Goal: Download file/media

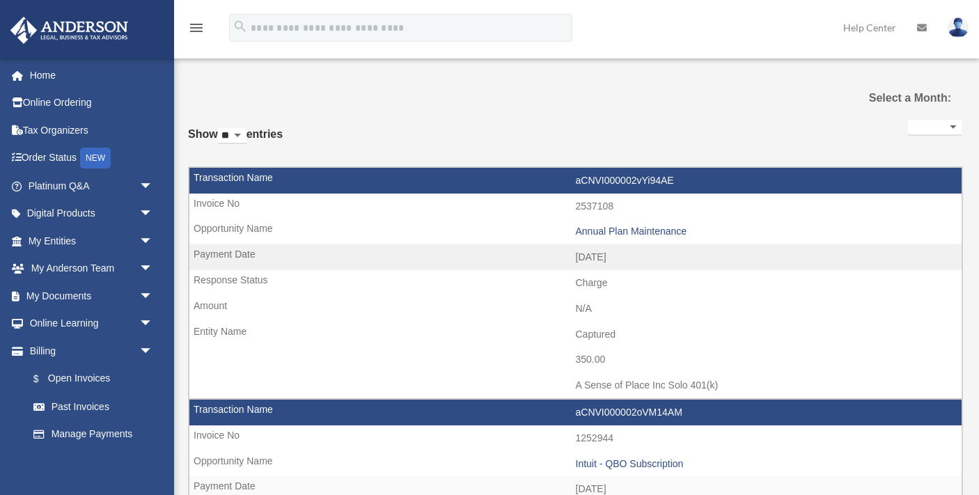
select select
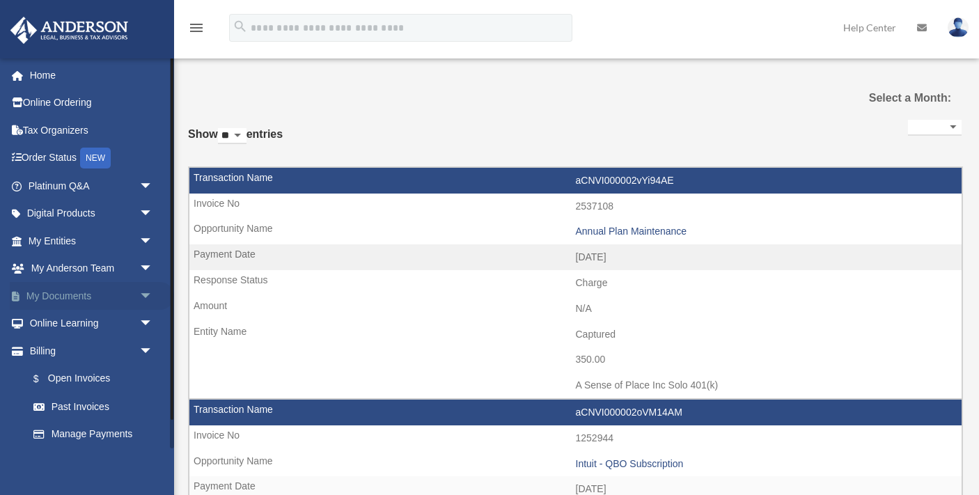
click at [150, 293] on span "arrow_drop_down" at bounding box center [153, 296] width 28 height 29
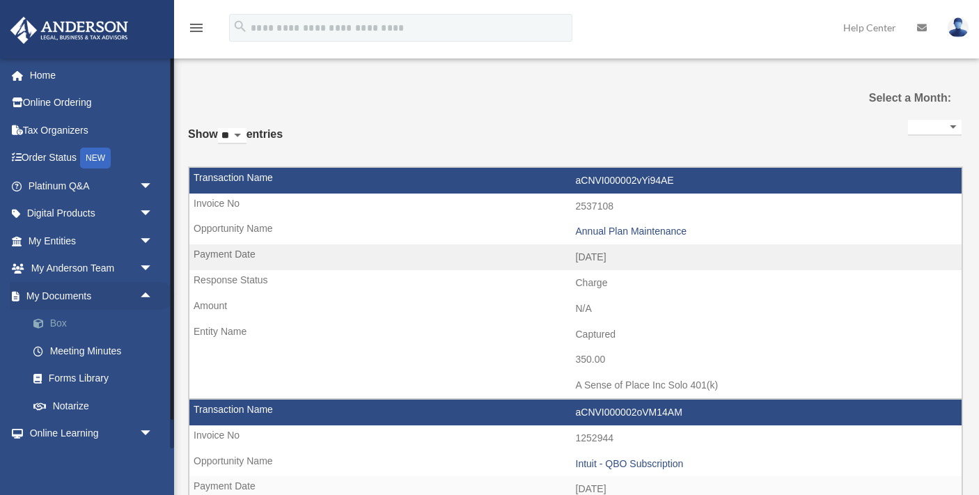
click at [58, 322] on link "Box" at bounding box center [96, 324] width 155 height 28
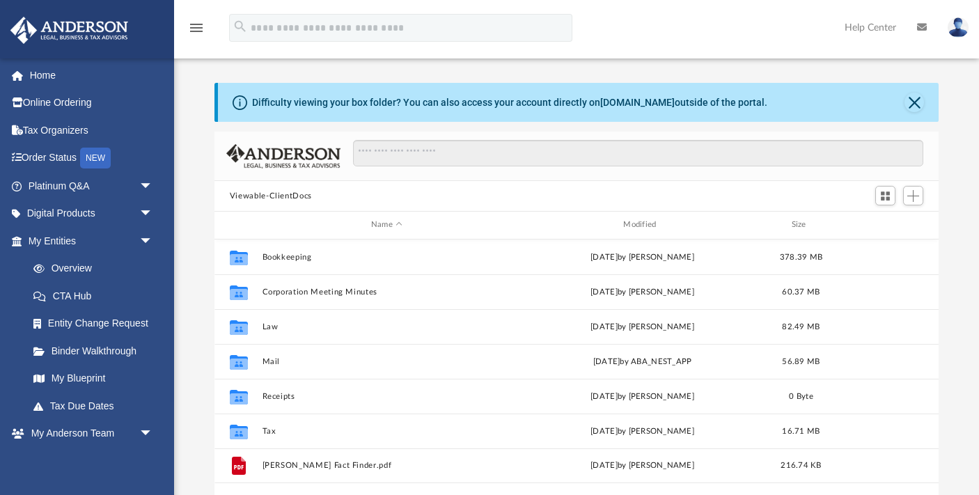
scroll to position [316, 724]
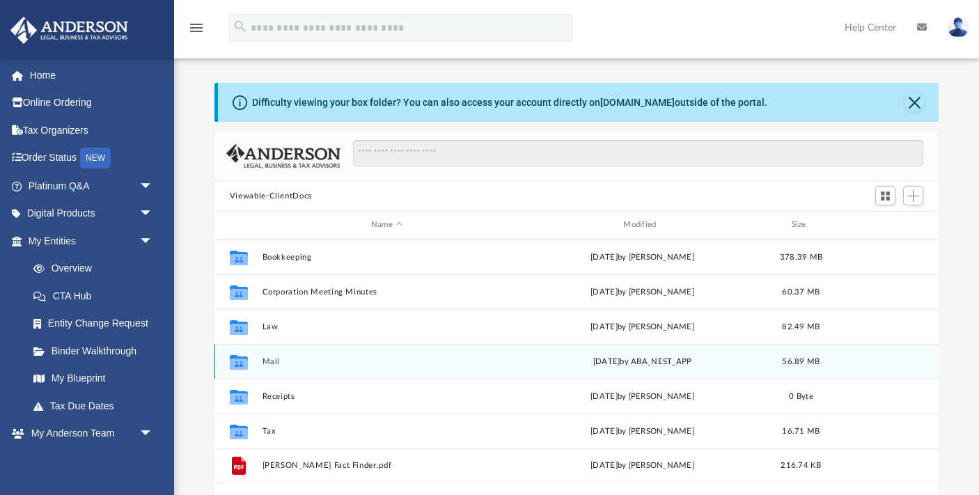
click at [271, 359] on button "Mail" at bounding box center [386, 361] width 249 height 9
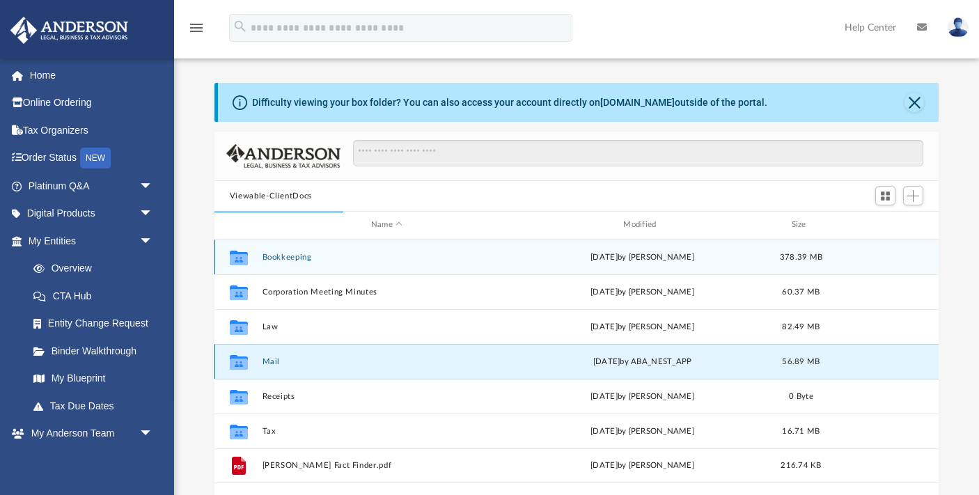
scroll to position [1, 0]
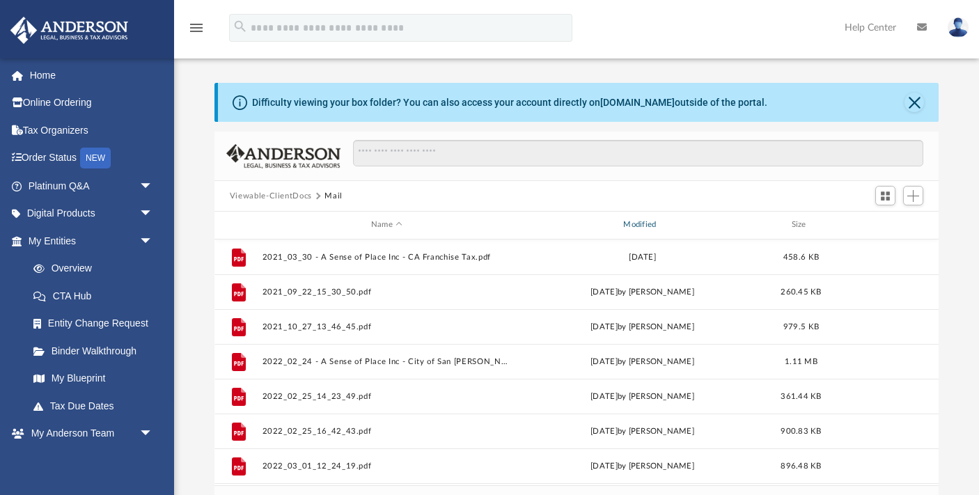
click at [644, 223] on div "Modified" at bounding box center [642, 225] width 250 height 13
click at [645, 222] on div "Modified" at bounding box center [642, 225] width 250 height 13
click at [640, 226] on div "Modified" at bounding box center [642, 225] width 250 height 13
click at [641, 223] on div "Modified" at bounding box center [642, 225] width 250 height 13
click at [633, 225] on div "Modified" at bounding box center [642, 225] width 250 height 13
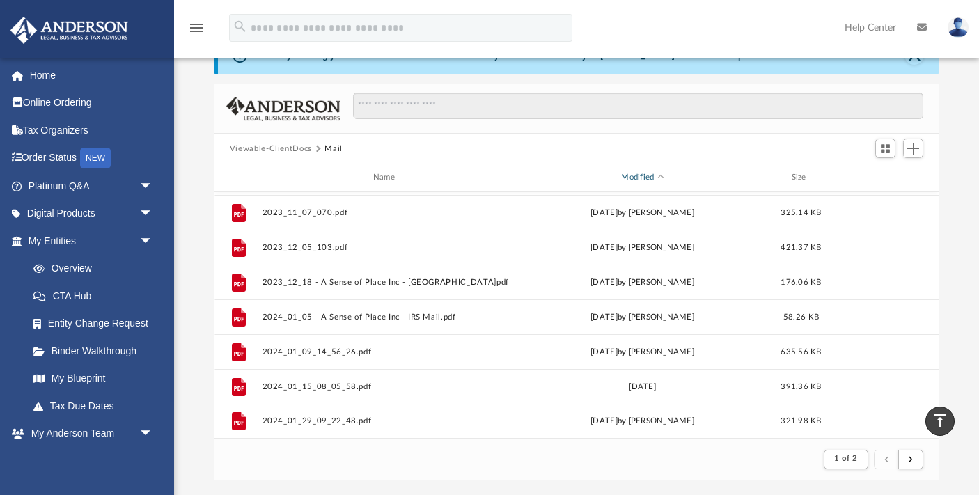
scroll to position [0, 0]
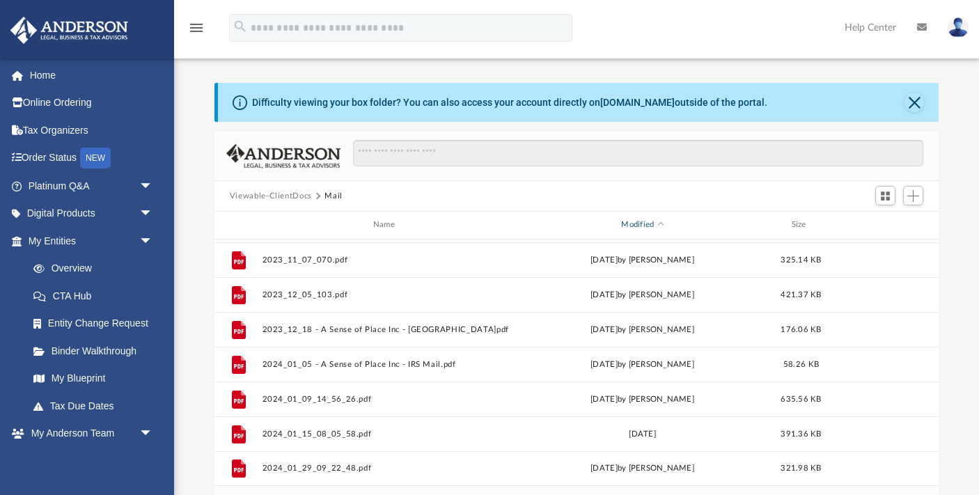
click at [638, 226] on div "Modified" at bounding box center [642, 225] width 250 height 13
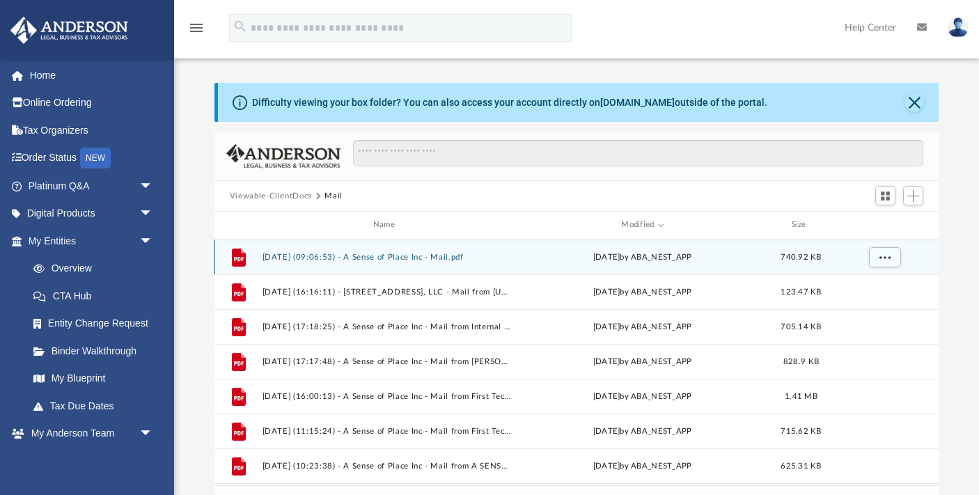
click at [389, 255] on button "[DATE] (09:06:53) - A Sense of Place Inc - Mail.pdf" at bounding box center [386, 257] width 249 height 9
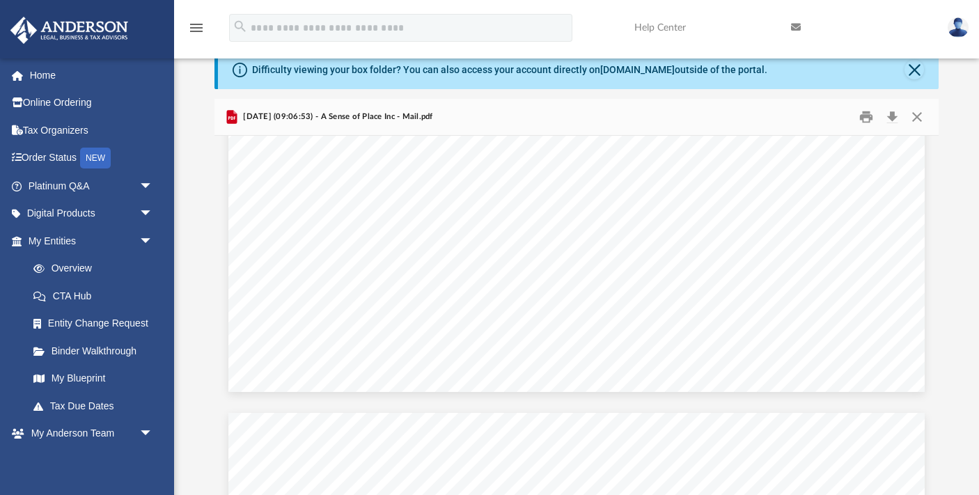
scroll to position [656, 0]
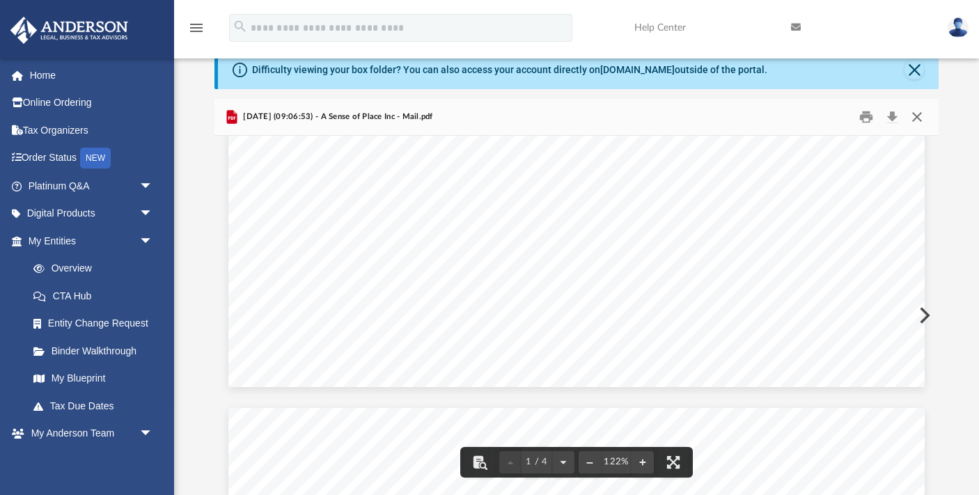
click at [915, 114] on button "Close" at bounding box center [916, 117] width 25 height 22
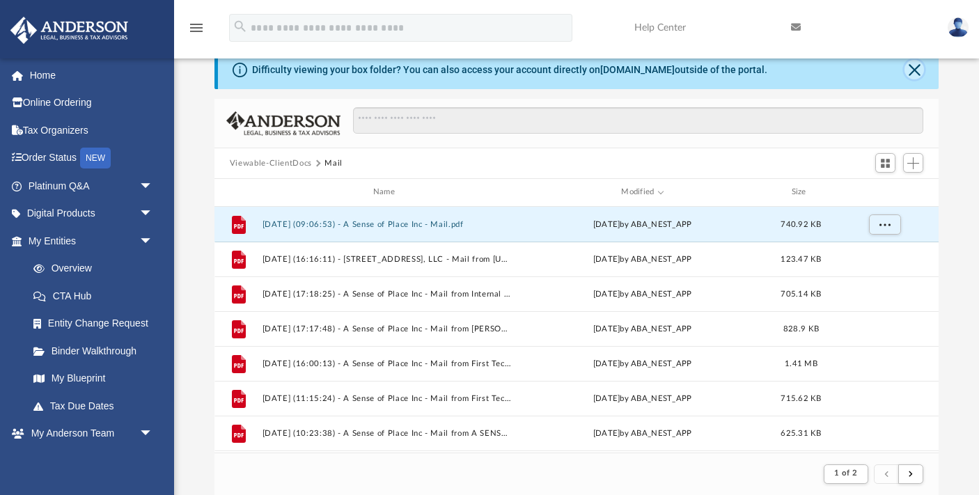
click at [913, 68] on button "Close" at bounding box center [913, 69] width 19 height 19
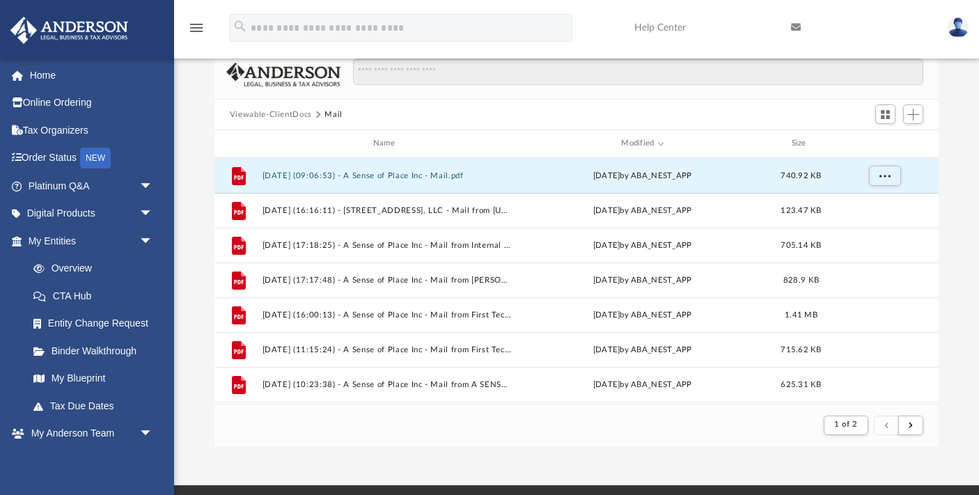
scroll to position [0, 0]
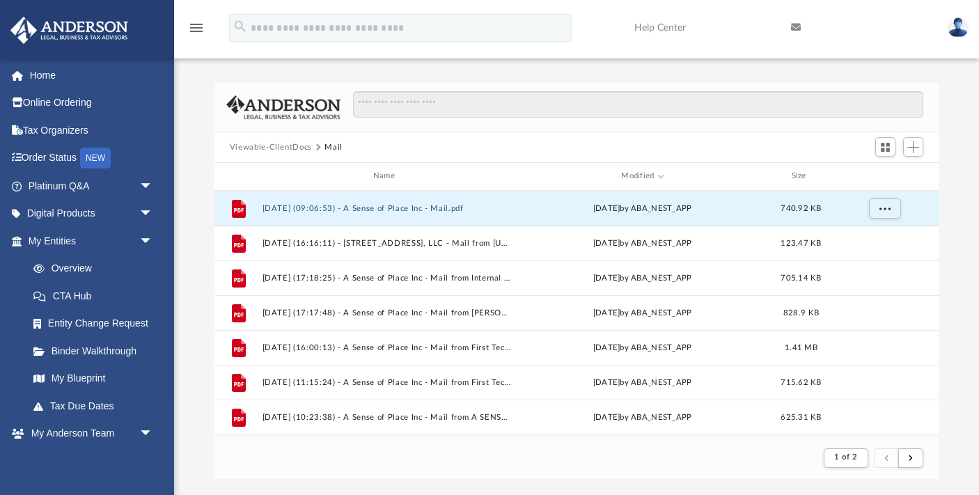
click at [958, 25] on img at bounding box center [957, 27] width 21 height 20
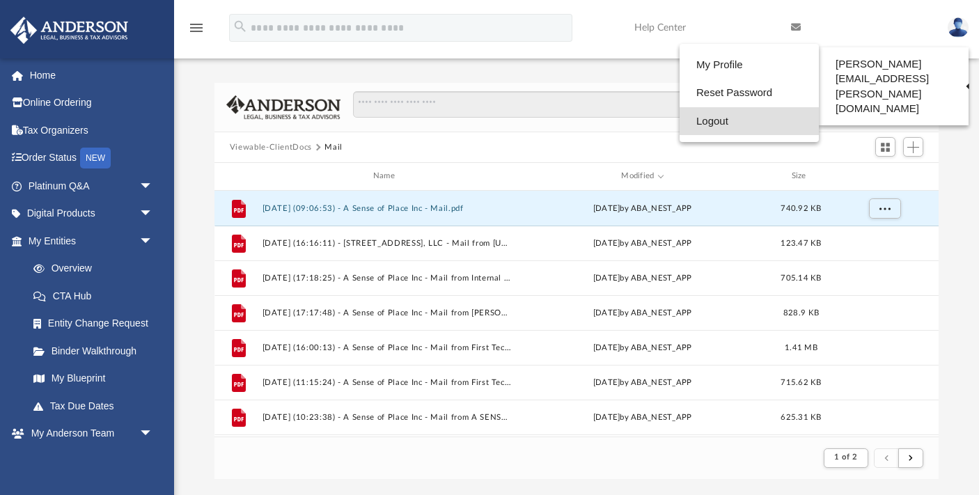
click at [685, 118] on link "Logout" at bounding box center [748, 121] width 139 height 29
